Goal: Navigation & Orientation: Find specific page/section

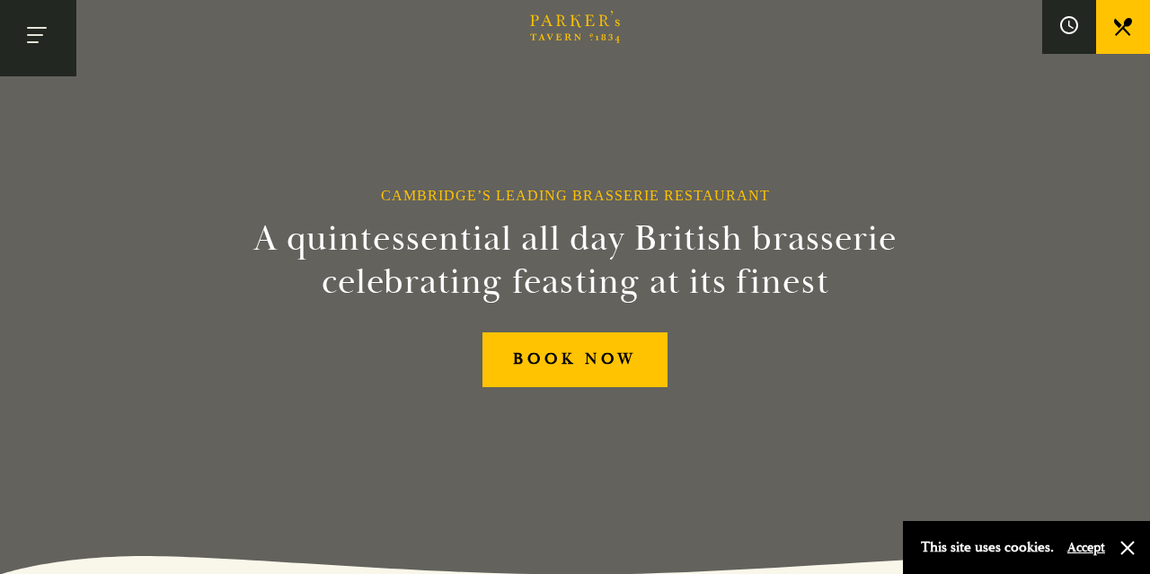
drag, startPoint x: 40, startPoint y: 31, endPoint x: 35, endPoint y: 39, distance: 9.7
click at [40, 31] on button "Toggle navigation" at bounding box center [38, 38] width 76 height 76
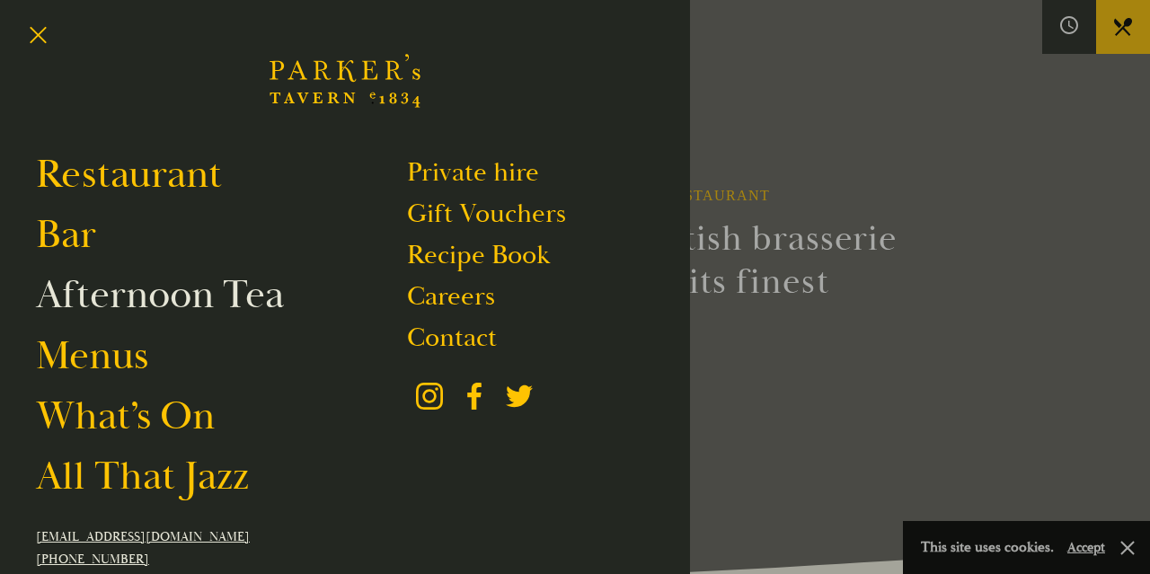
click at [174, 278] on link "Afternoon Tea" at bounding box center [160, 294] width 248 height 50
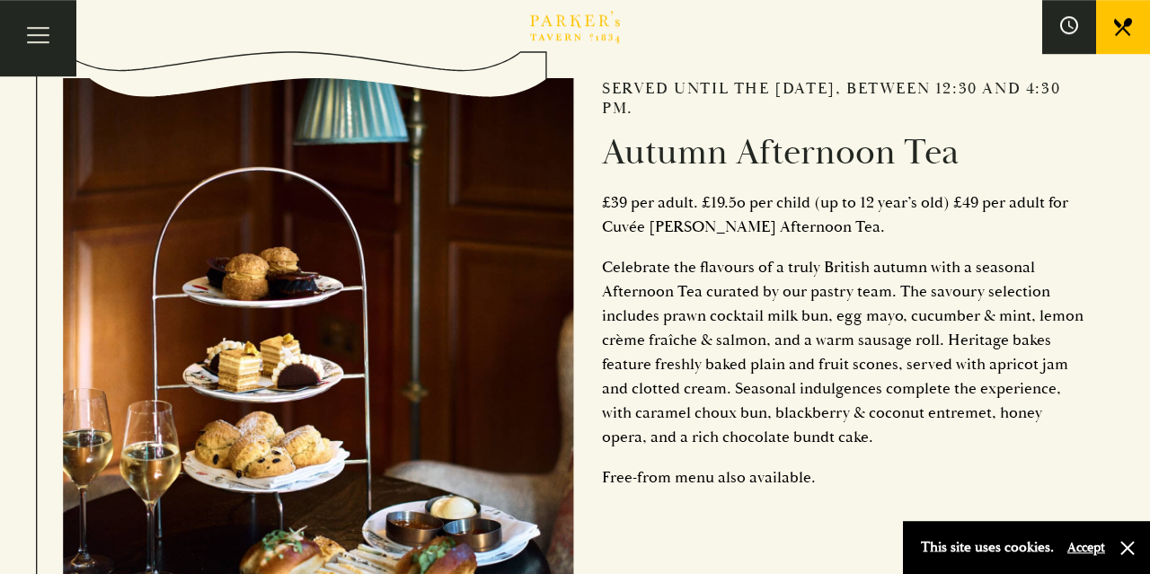
scroll to position [654, 0]
